Goal: Obtain resource: Download file/media

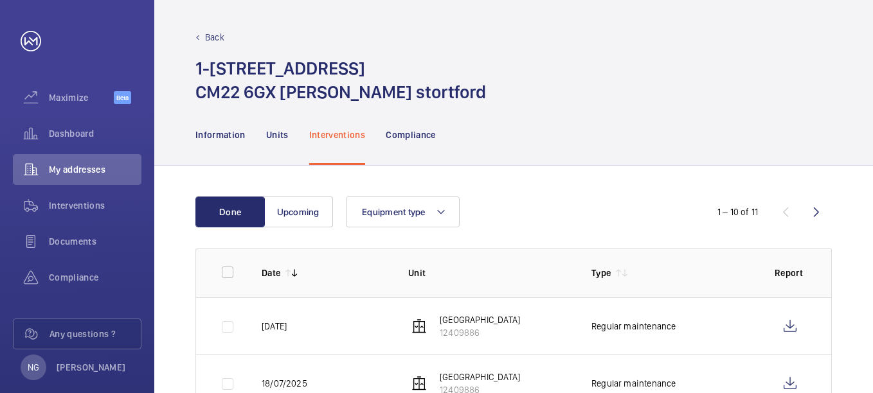
click at [216, 35] on p "Back" at bounding box center [214, 37] width 19 height 13
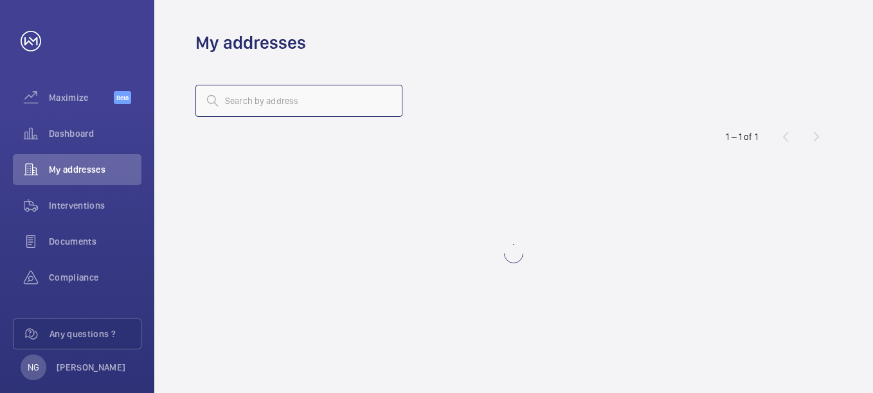
click at [274, 106] on input "text" at bounding box center [298, 101] width 207 height 32
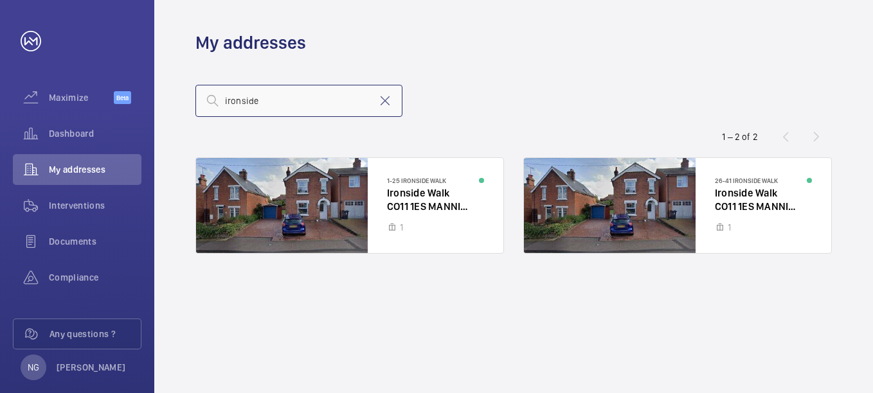
type input "ironside"
click at [449, 201] on div at bounding box center [349, 205] width 307 height 95
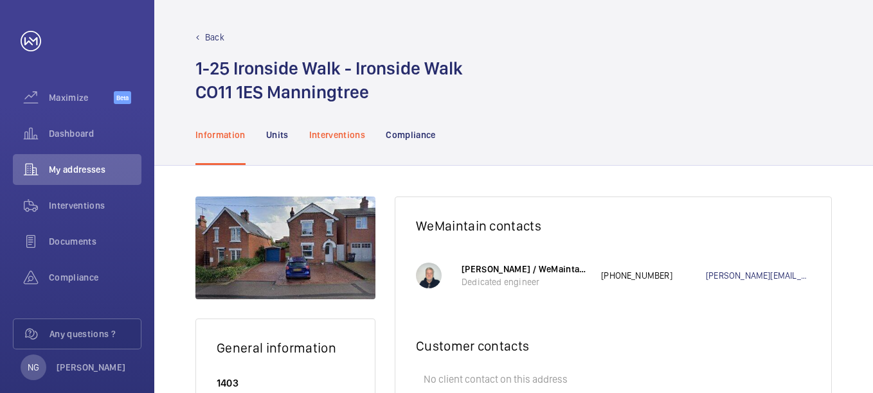
click at [340, 136] on p "Interventions" at bounding box center [337, 135] width 57 height 13
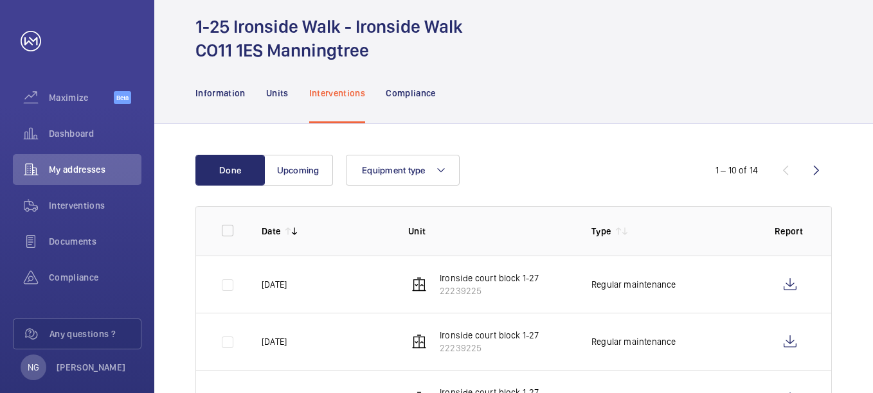
scroll to position [64, 0]
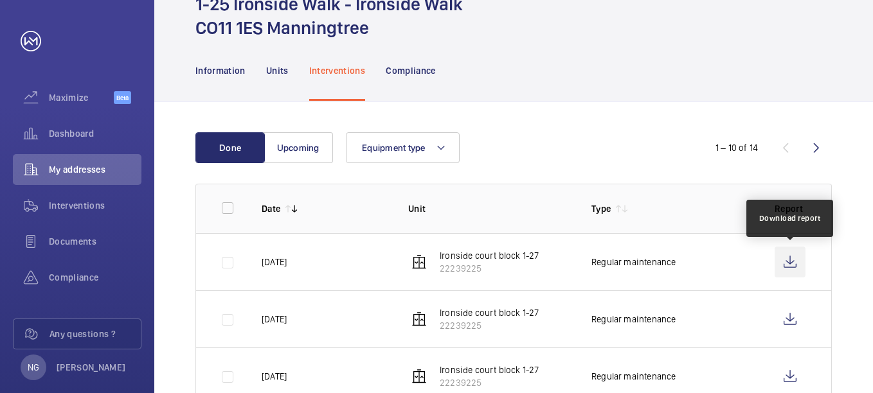
click at [785, 264] on wm-front-icon-button at bounding box center [789, 262] width 31 height 31
